Goal: Task Accomplishment & Management: Use online tool/utility

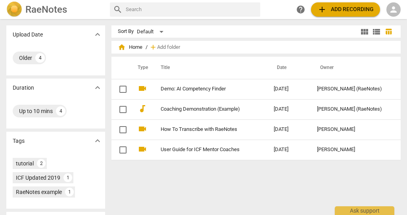
click at [66, 45] on div "Older 4" at bounding box center [55, 60] width 99 height 32
click at [393, 10] on span "person" at bounding box center [394, 10] width 10 height 10
click at [388, 17] on li "Login" at bounding box center [386, 19] width 29 height 19
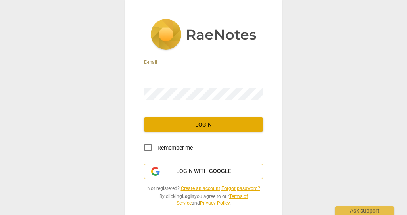
click at [170, 75] on input "email" at bounding box center [203, 72] width 119 height 12
type input "[EMAIL_ADDRESS][DOMAIN_NAME]"
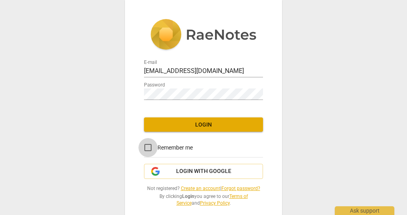
click at [149, 146] on input "Remember me" at bounding box center [147, 147] width 19 height 19
checkbox input "true"
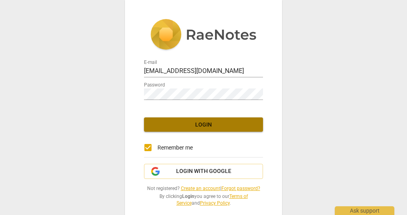
click at [209, 126] on span "Login" at bounding box center [203, 125] width 106 height 8
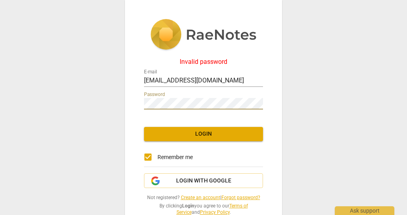
click at [138, 100] on div "Invalid password E-mail [EMAIL_ADDRESS][DOMAIN_NAME] Password Login Remember me…" at bounding box center [203, 117] width 157 height 235
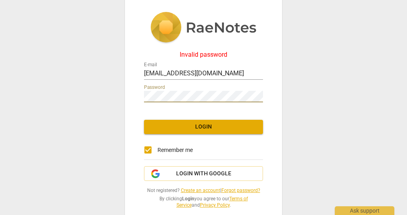
scroll to position [20, 0]
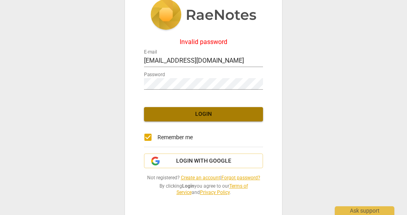
click at [203, 113] on span "Login" at bounding box center [203, 114] width 106 height 8
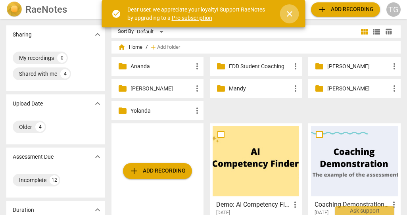
click at [288, 14] on span "close" at bounding box center [290, 14] width 10 height 10
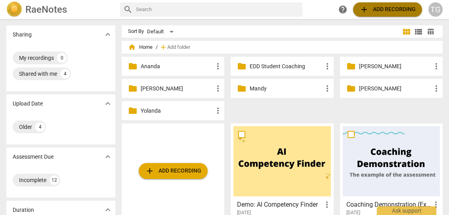
click at [390, 8] on span "add Add recording" at bounding box center [388, 10] width 56 height 10
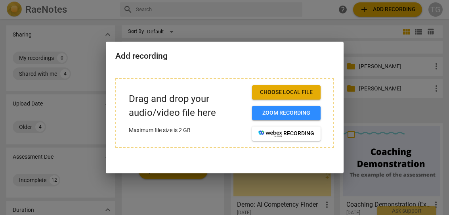
click at [402, 112] on div at bounding box center [224, 107] width 449 height 215
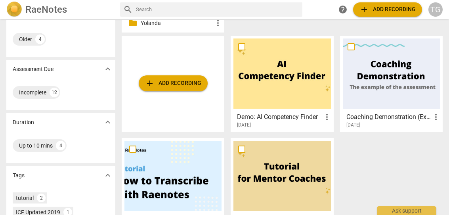
scroll to position [86, 0]
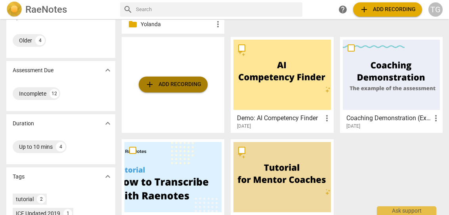
click at [169, 83] on span "add Add recording" at bounding box center [173, 85] width 56 height 10
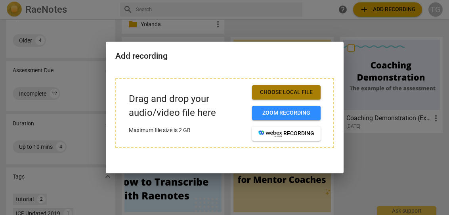
click at [280, 91] on span "Choose local file" at bounding box center [287, 92] width 56 height 8
click at [378, 150] on div at bounding box center [224, 107] width 449 height 215
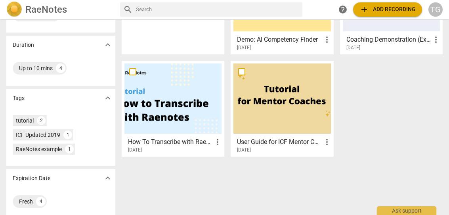
scroll to position [0, 0]
